Goal: Task Accomplishment & Management: Manage account settings

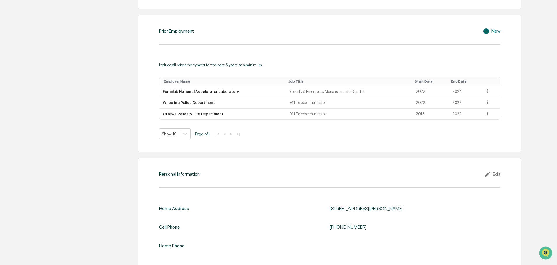
scroll to position [451, 0]
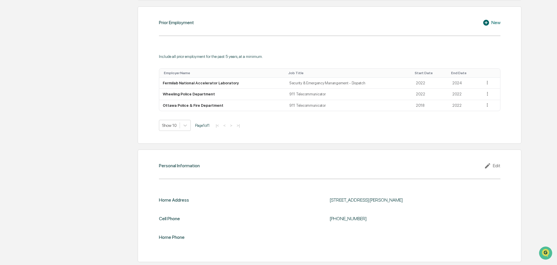
drag, startPoint x: 272, startPoint y: 187, endPoint x: 273, endPoint y: 194, distance: 6.7
click at [273, 194] on div "Personal Information Edit Home Address [STREET_ADDRESS][PERSON_NAME] Cell Phone…" at bounding box center [329, 206] width 383 height 113
click at [273, 194] on div "Home Address 4721 St Joseph Creek Rd Apt 5H, Lisle, IL 60532 Cell Phone (815) 2…" at bounding box center [329, 219] width 341 height 61
drag, startPoint x: 274, startPoint y: 188, endPoint x: 216, endPoint y: 200, distance: 59.3
click at [216, 202] on div "Home Address 4721 St Joseph Creek Rd Apt 5H, Lisle, IL 60532" at bounding box center [329, 201] width 341 height 6
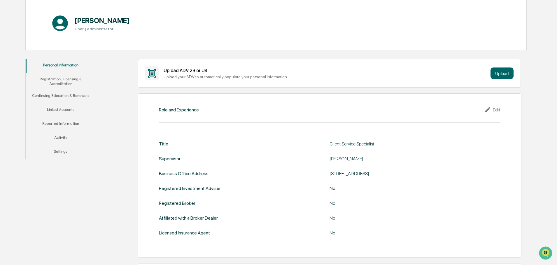
scroll to position [0, 0]
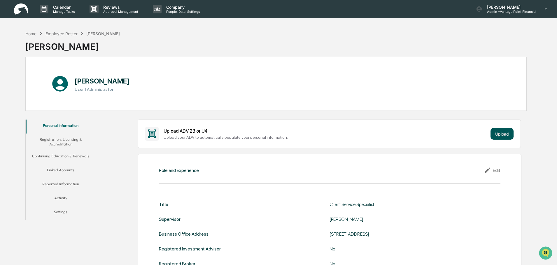
click at [496, 133] on button "Upload" at bounding box center [501, 134] width 23 height 12
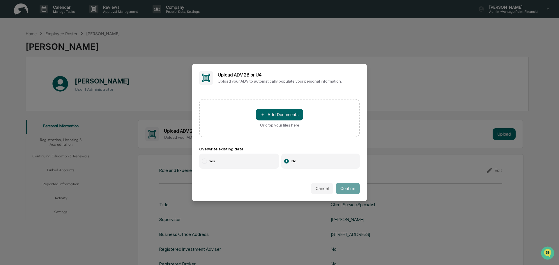
click at [319, 188] on button "Cancel" at bounding box center [322, 189] width 22 height 12
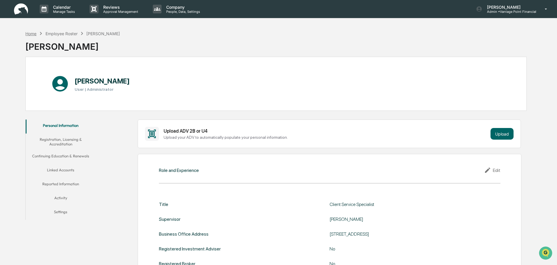
click at [34, 33] on div "Home" at bounding box center [30, 33] width 11 height 5
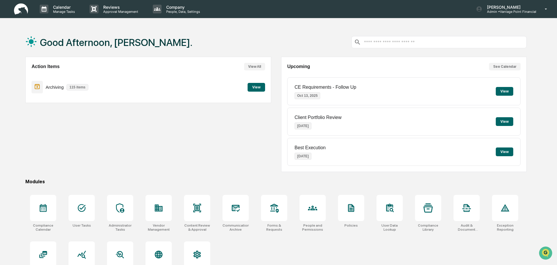
click at [502, 89] on button "View" at bounding box center [503, 91] width 17 height 9
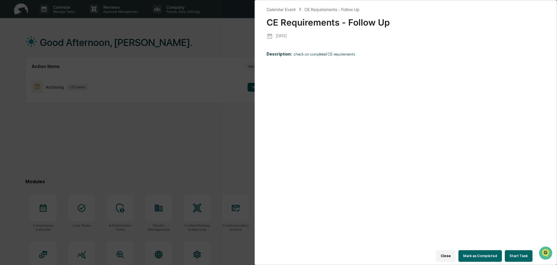
click at [449, 253] on button "Close" at bounding box center [446, 257] width 20 height 12
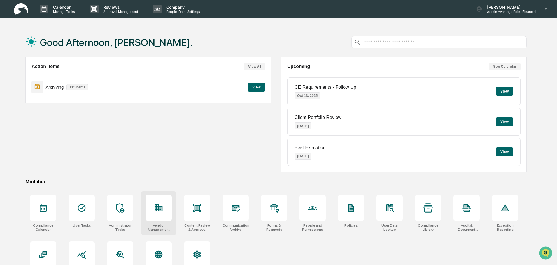
click at [163, 215] on div at bounding box center [158, 208] width 26 height 26
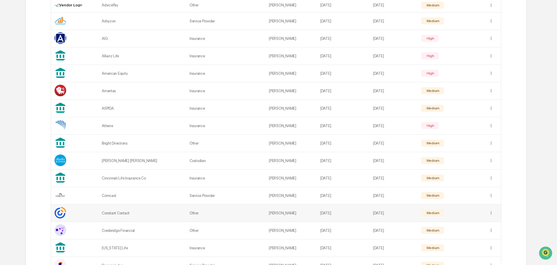
scroll to position [204, 0]
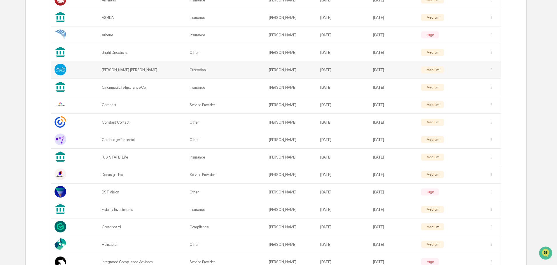
click at [116, 75] on td "[PERSON_NAME] [PERSON_NAME]" at bounding box center [142, 69] width 88 height 17
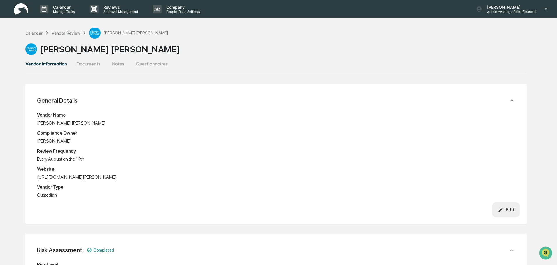
click at [26, 10] on img at bounding box center [21, 8] width 14 height 11
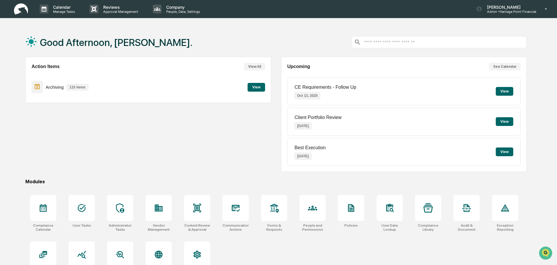
click at [501, 89] on button "View" at bounding box center [503, 91] width 17 height 9
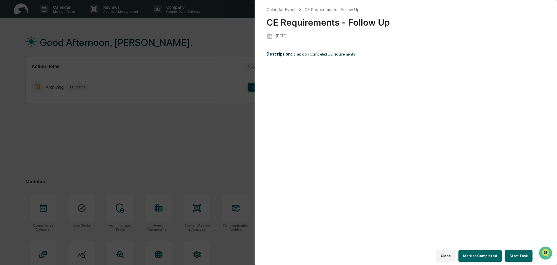
click at [159, 59] on div "Calendar Event CE Requirements - Follow Up CE Requirements - Follow Up [DATE] D…" at bounding box center [278, 132] width 557 height 265
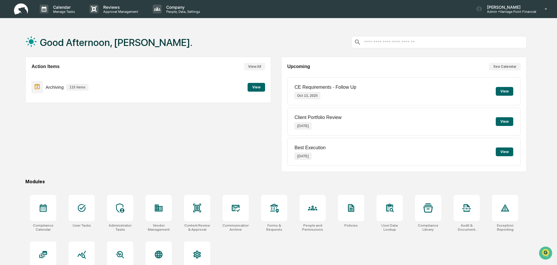
click at [220, 127] on div "Action Items View All Archiving 115 items View" at bounding box center [147, 114] width 245 height 115
click at [58, 7] on p "Calendar" at bounding box center [62, 7] width 29 height 5
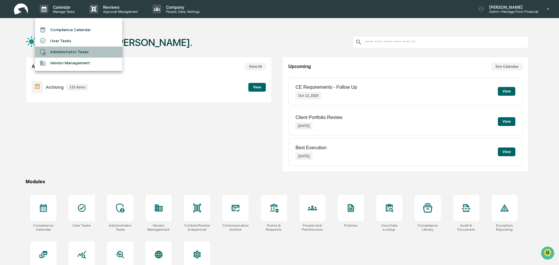
click at [76, 57] on li "Administrator Tasks" at bounding box center [78, 52] width 87 height 11
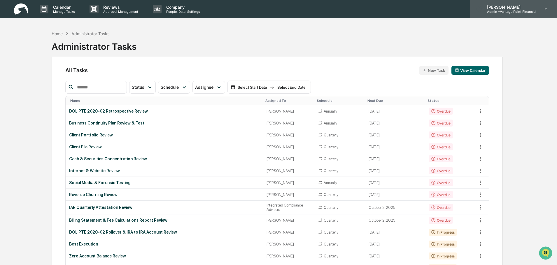
click at [543, 11] on icon at bounding box center [546, 9] width 10 height 6
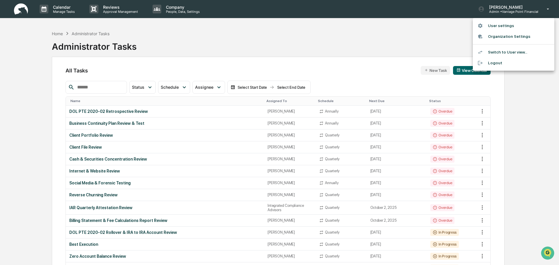
click at [499, 61] on li "Logout" at bounding box center [514, 63] width 82 height 11
